Goal: Navigation & Orientation: Understand site structure

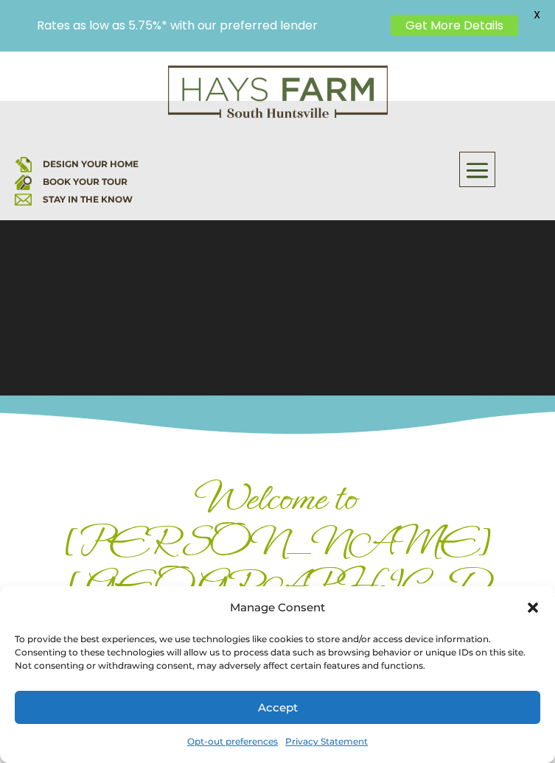
scroll to position [121, 0]
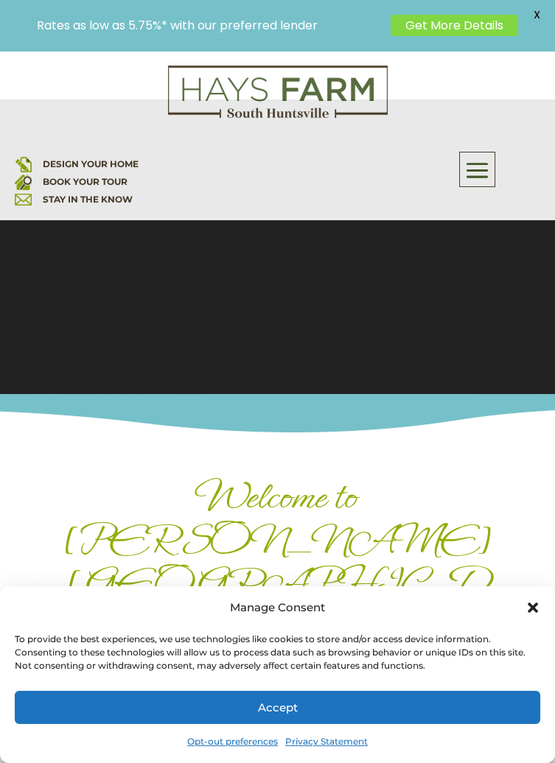
click at [532, 615] on icon "Close dialog" at bounding box center [532, 607] width 15 height 15
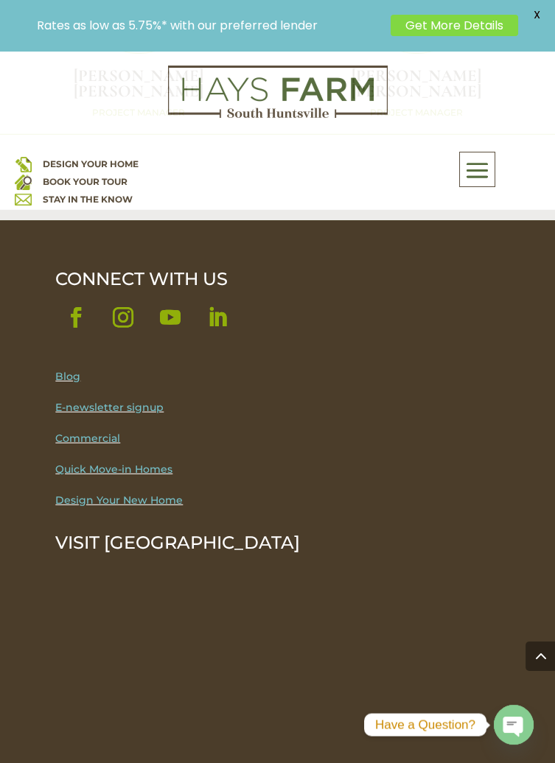
scroll to position [7197, 0]
click at [487, 171] on span at bounding box center [477, 171] width 35 height 34
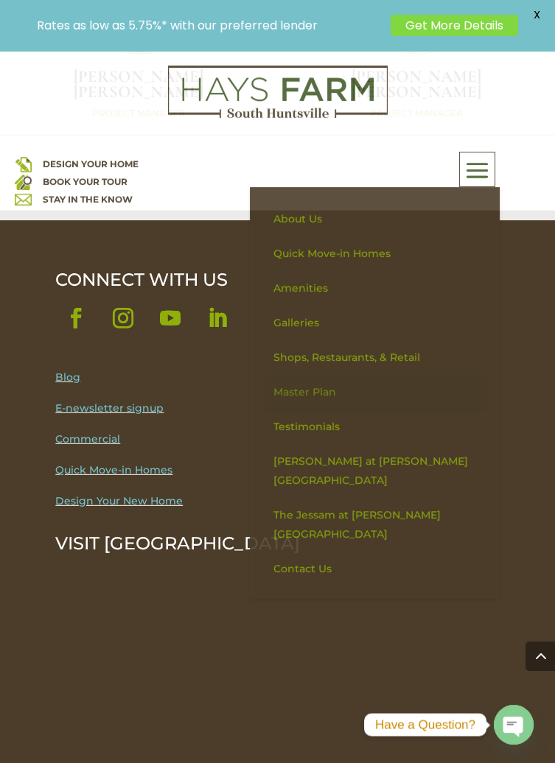
click at [314, 390] on link "Master Plan" at bounding box center [374, 392] width 225 height 35
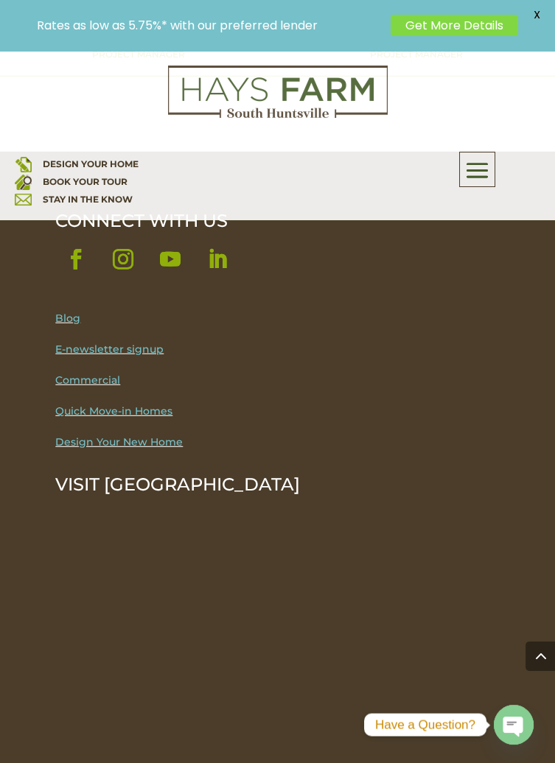
scroll to position [7268, 0]
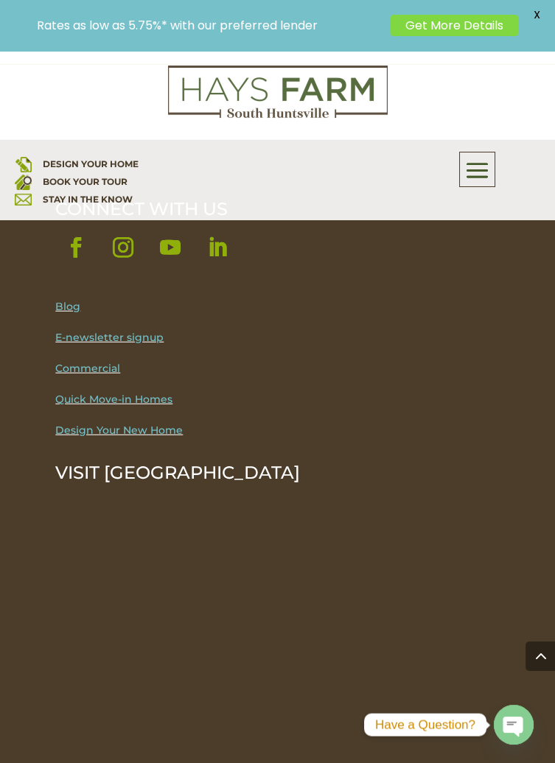
click at [489, 171] on span at bounding box center [477, 171] width 35 height 34
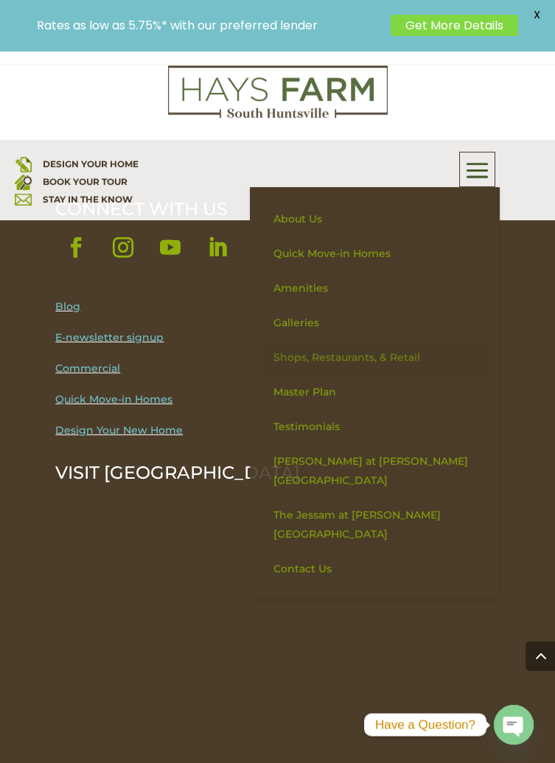
click at [376, 363] on link "Shops, Restaurants, & Retail" at bounding box center [374, 357] width 225 height 35
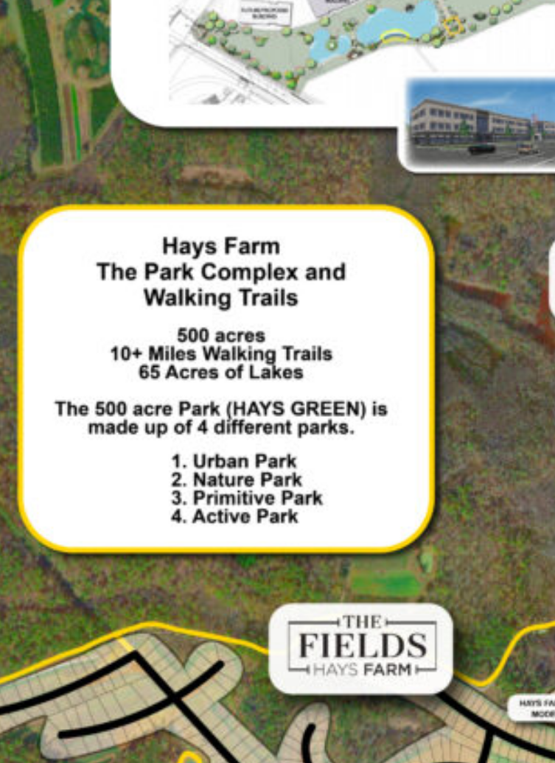
scroll to position [1016, 0]
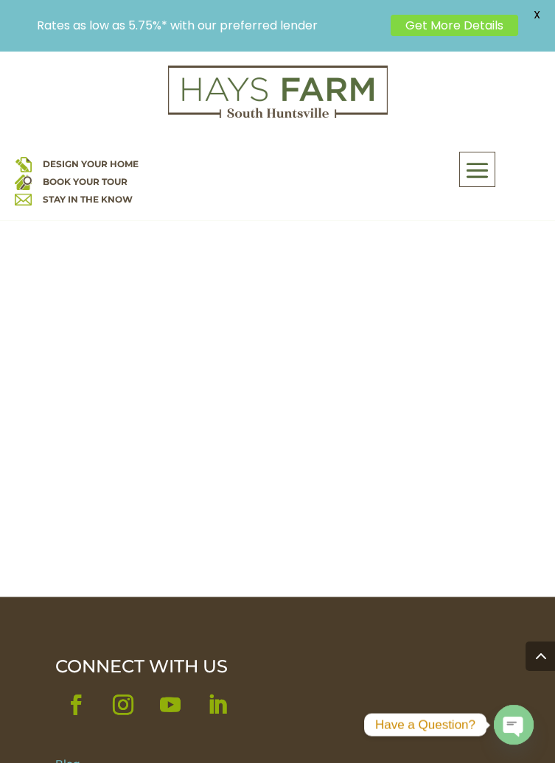
scroll to position [4277, 0]
